Goal: Task Accomplishment & Management: Manage account settings

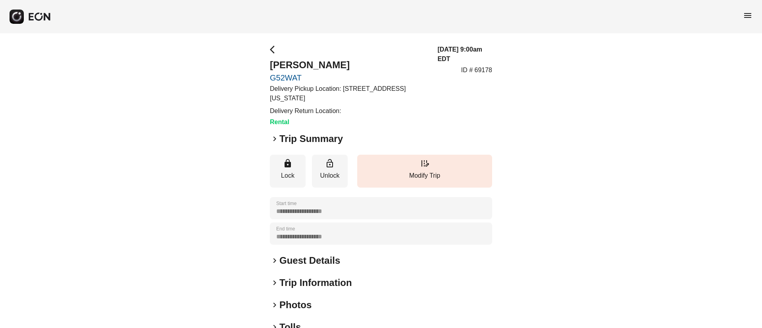
scroll to position [60, 0]
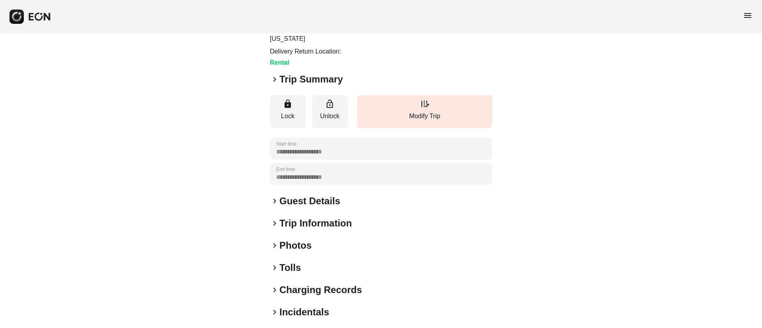
click at [327, 197] on h2 "Guest Details" at bounding box center [309, 201] width 61 height 13
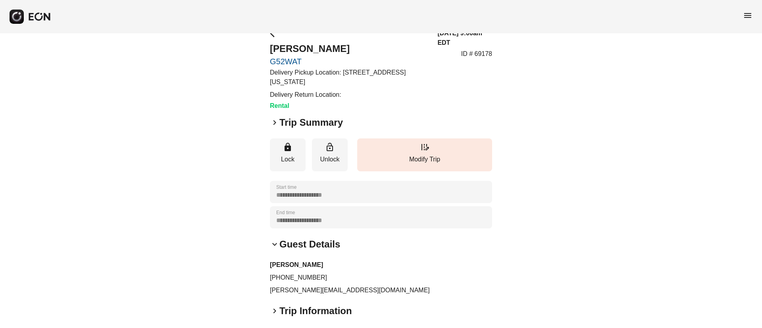
scroll to position [0, 0]
